Goal: Transaction & Acquisition: Purchase product/service

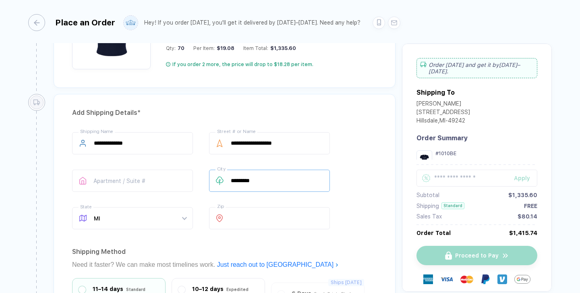
scroll to position [484, 0]
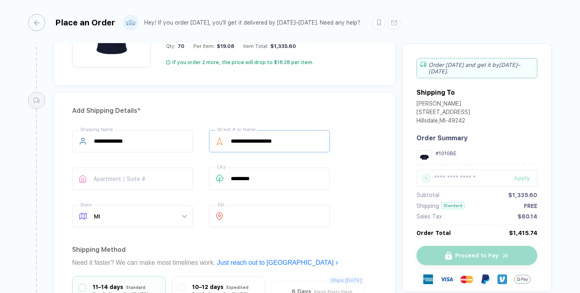
type input "1"
drag, startPoint x: 297, startPoint y: 142, endPoint x: 219, endPoint y: 138, distance: 78.6
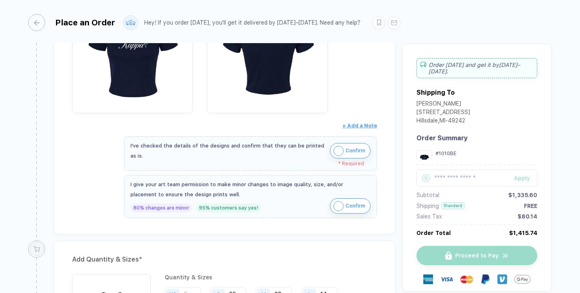
scroll to position [193, 0]
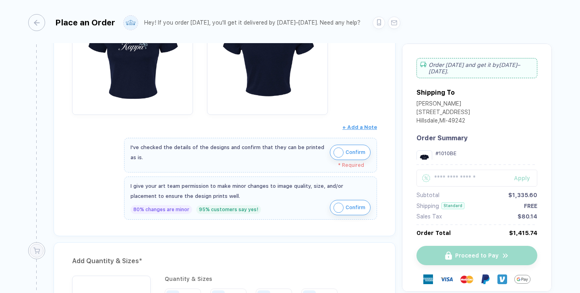
type input "**********"
click at [340, 209] on img "button" at bounding box center [338, 207] width 10 height 10
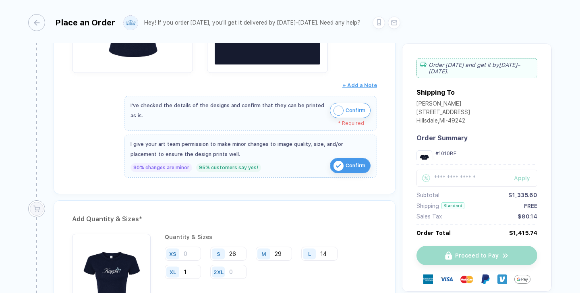
scroll to position [238, 0]
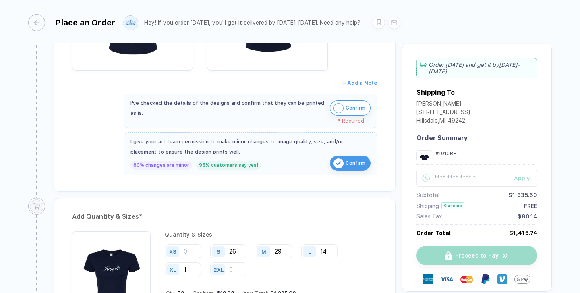
click at [339, 107] on img "button" at bounding box center [338, 108] width 10 height 10
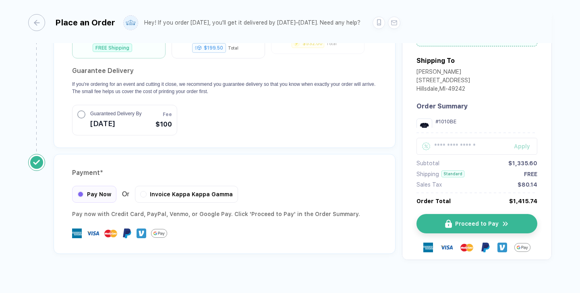
scroll to position [0, 0]
click at [497, 220] on span "Proceed to Pay" at bounding box center [481, 223] width 43 height 6
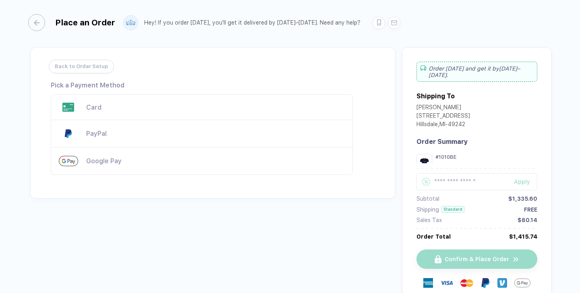
click at [90, 109] on div "Card" at bounding box center [215, 107] width 258 height 8
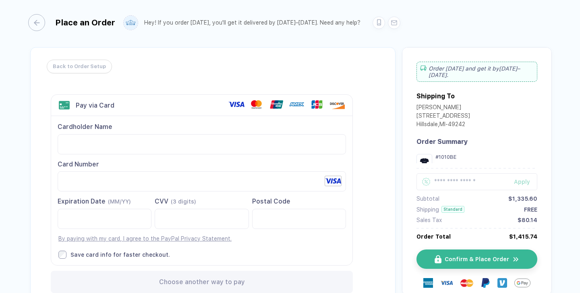
click at [72, 68] on span "Back to Order Setup" at bounding box center [79, 66] width 53 height 13
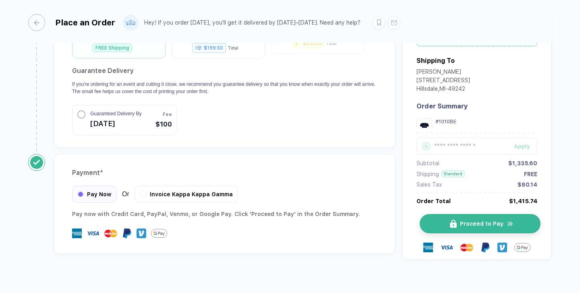
click at [439, 214] on button "Proceed to Pay" at bounding box center [479, 223] width 121 height 19
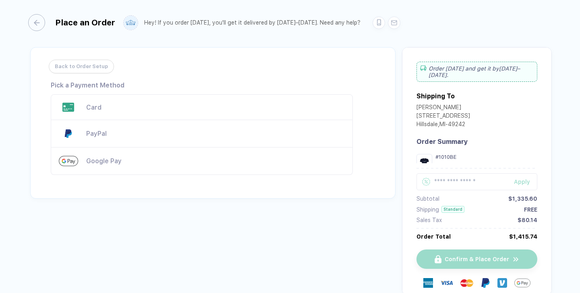
click at [142, 114] on div "Card" at bounding box center [202, 107] width 302 height 26
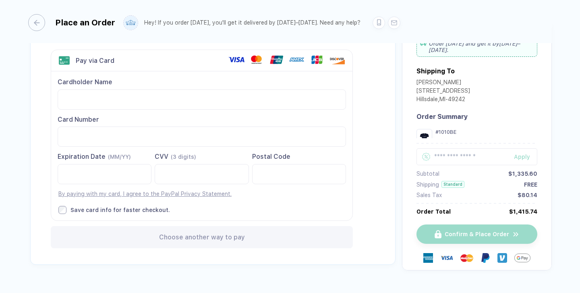
scroll to position [54, 0]
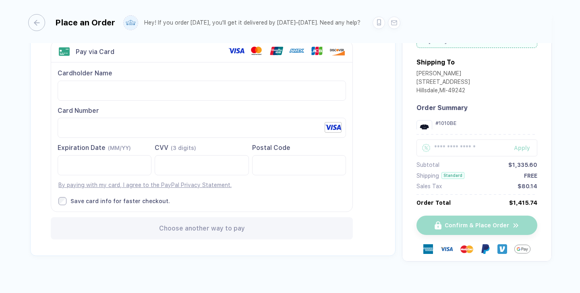
click at [39, 14] on div "Place an Order Hey! If you order [DATE], you'll get it delivered by [DATE]–[DAT…" at bounding box center [289, 21] width 523 height 43
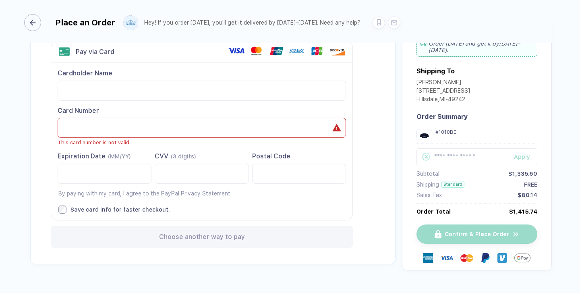
click at [37, 27] on div "button" at bounding box center [32, 22] width 17 height 17
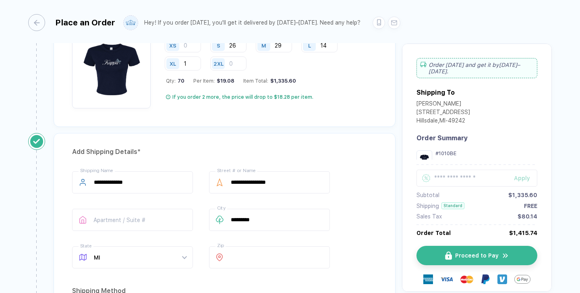
scroll to position [391, 0]
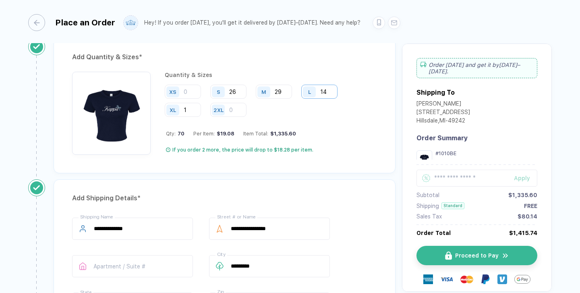
click at [329, 89] on input "14" at bounding box center [319, 92] width 36 height 14
type input "15"
click at [282, 89] on input "29" at bounding box center [274, 92] width 36 height 14
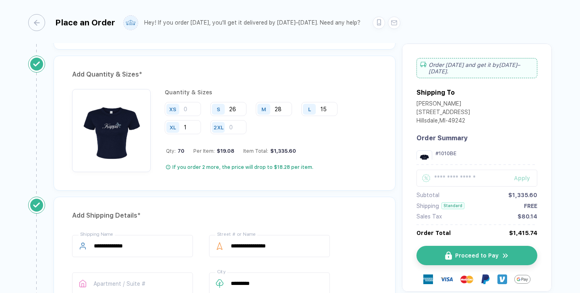
scroll to position [347, 0]
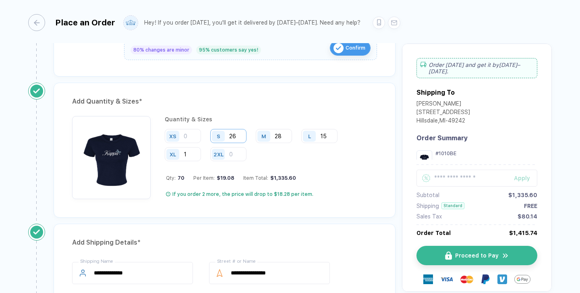
type input "28"
click at [236, 136] on input "26" at bounding box center [228, 136] width 36 height 14
type input "27"
click at [281, 133] on input "28" at bounding box center [274, 136] width 36 height 14
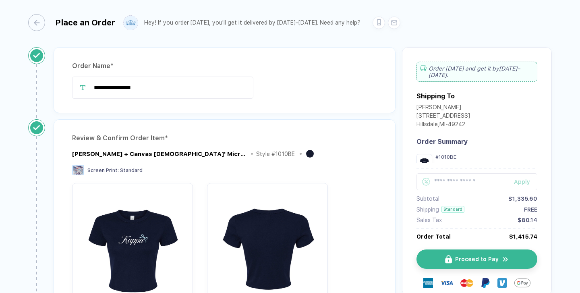
scroll to position [0, 0]
type input "27"
click at [472, 261] on span "Proceed to Pay" at bounding box center [481, 259] width 43 height 6
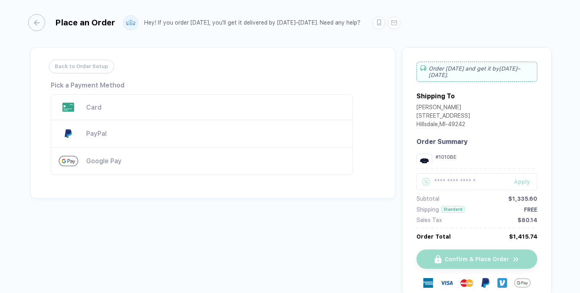
click at [94, 109] on div "Card" at bounding box center [215, 107] width 258 height 8
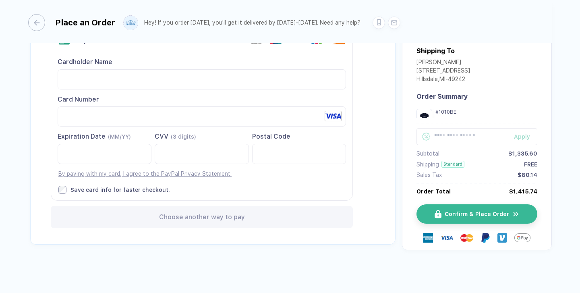
scroll to position [38, 0]
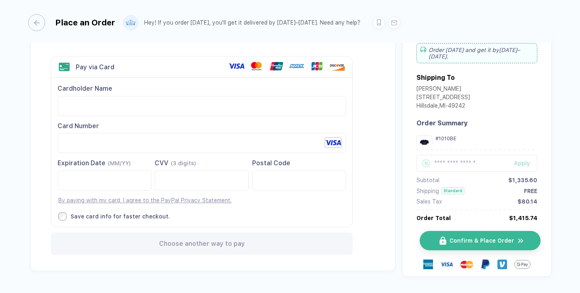
click at [458, 238] on span "Confirm & Place Order" at bounding box center [481, 241] width 64 height 6
